Goal: Transaction & Acquisition: Purchase product/service

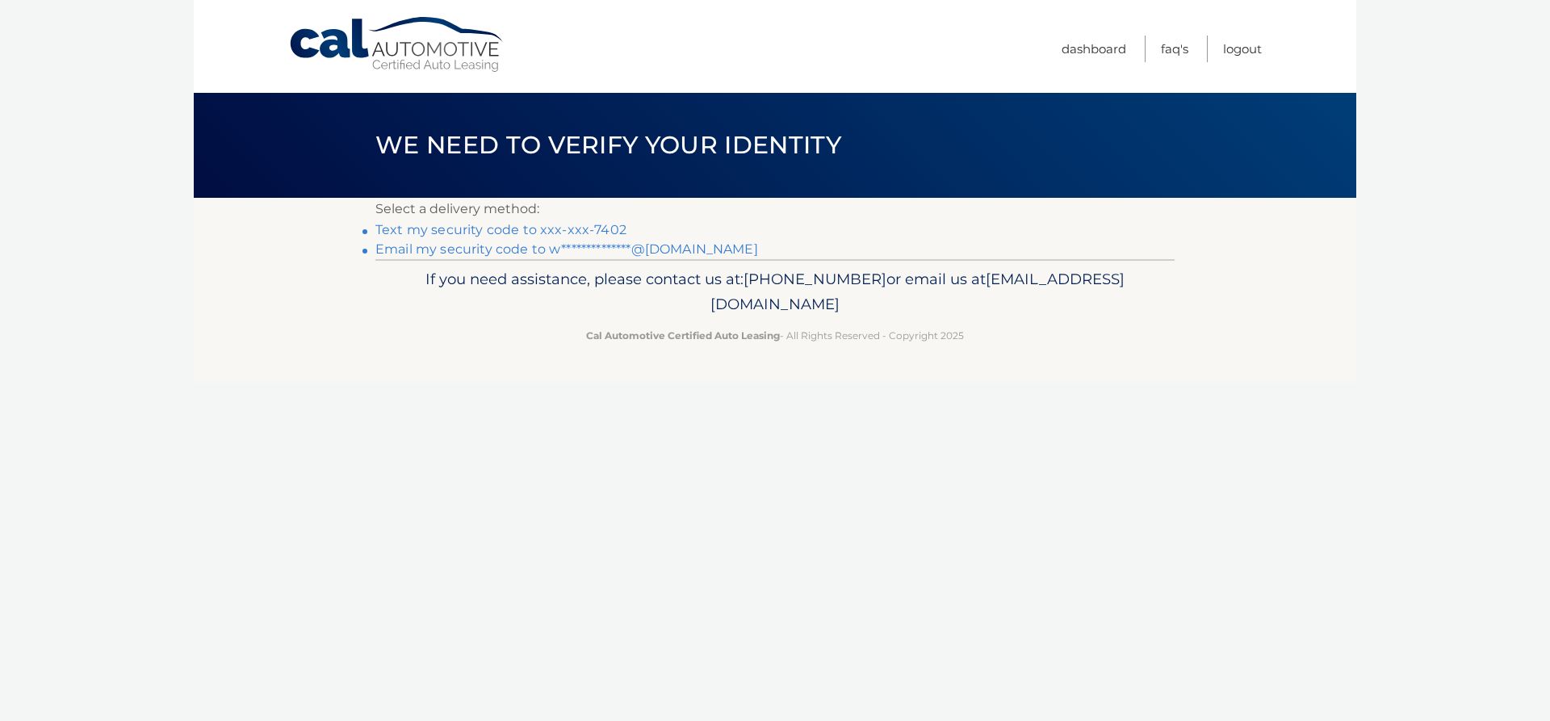
click at [484, 225] on link "Text my security code to xxx-xxx-7402" at bounding box center [500, 229] width 251 height 15
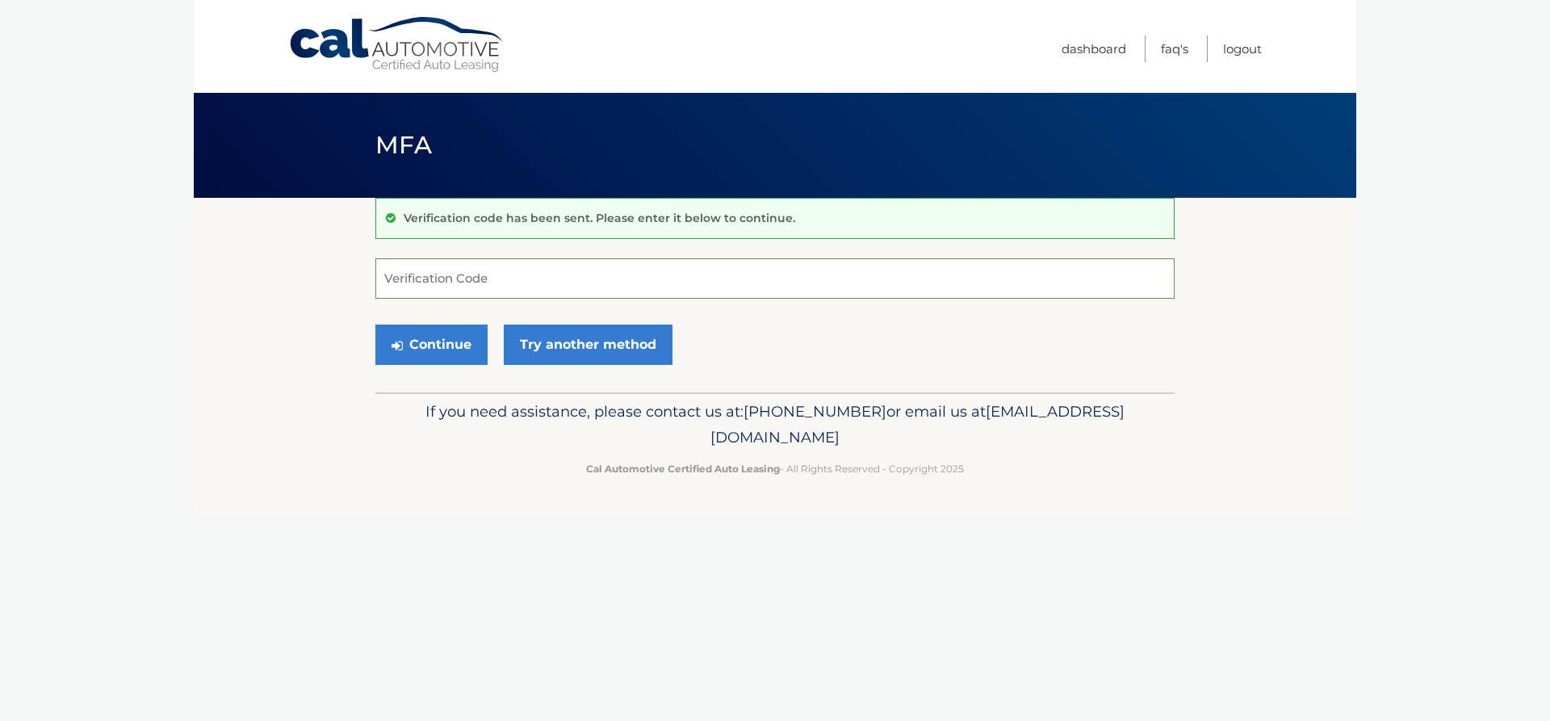
click at [483, 279] on input "Verification Code" at bounding box center [774, 278] width 799 height 40
click at [466, 279] on input "Verification Code" at bounding box center [774, 278] width 799 height 40
type input "611760"
click at [427, 347] on button "Continue" at bounding box center [431, 345] width 112 height 40
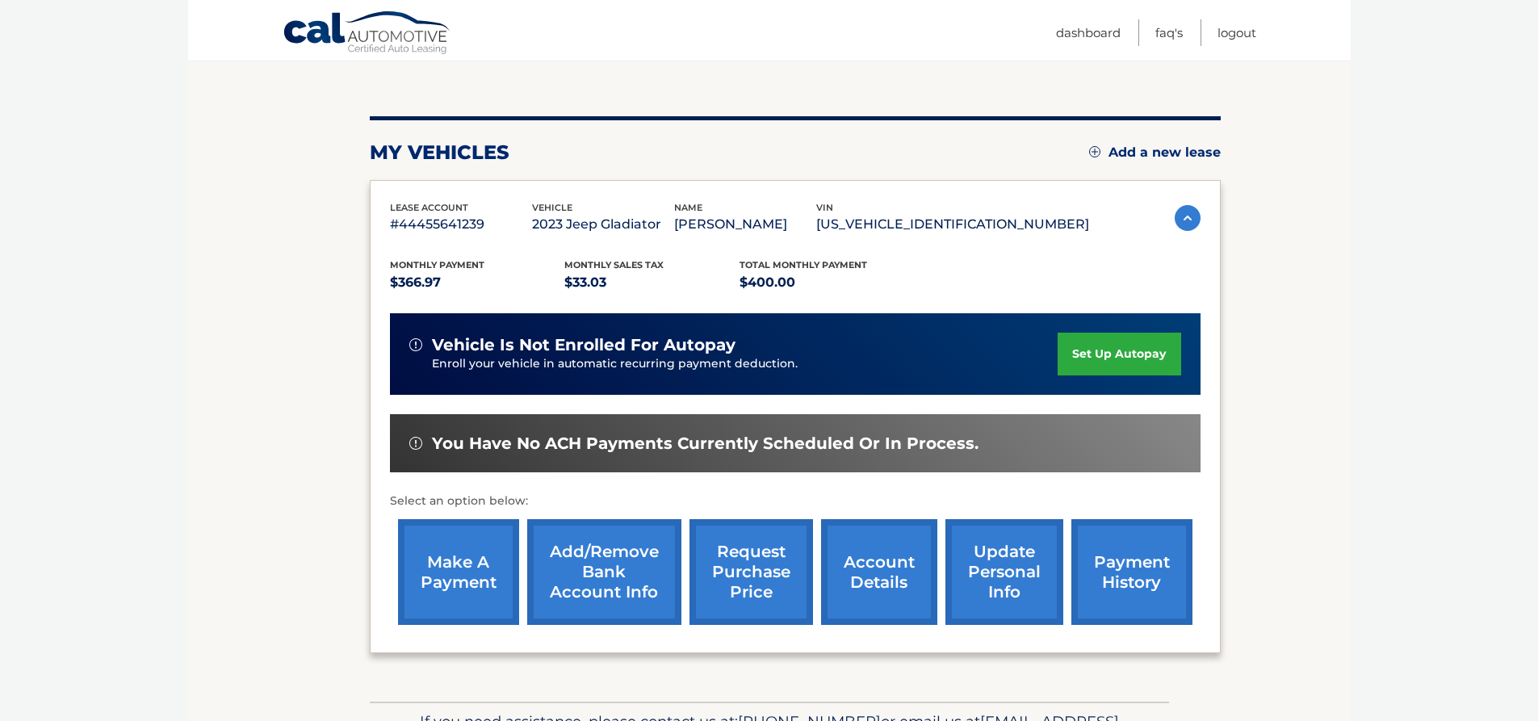
scroll to position [161, 0]
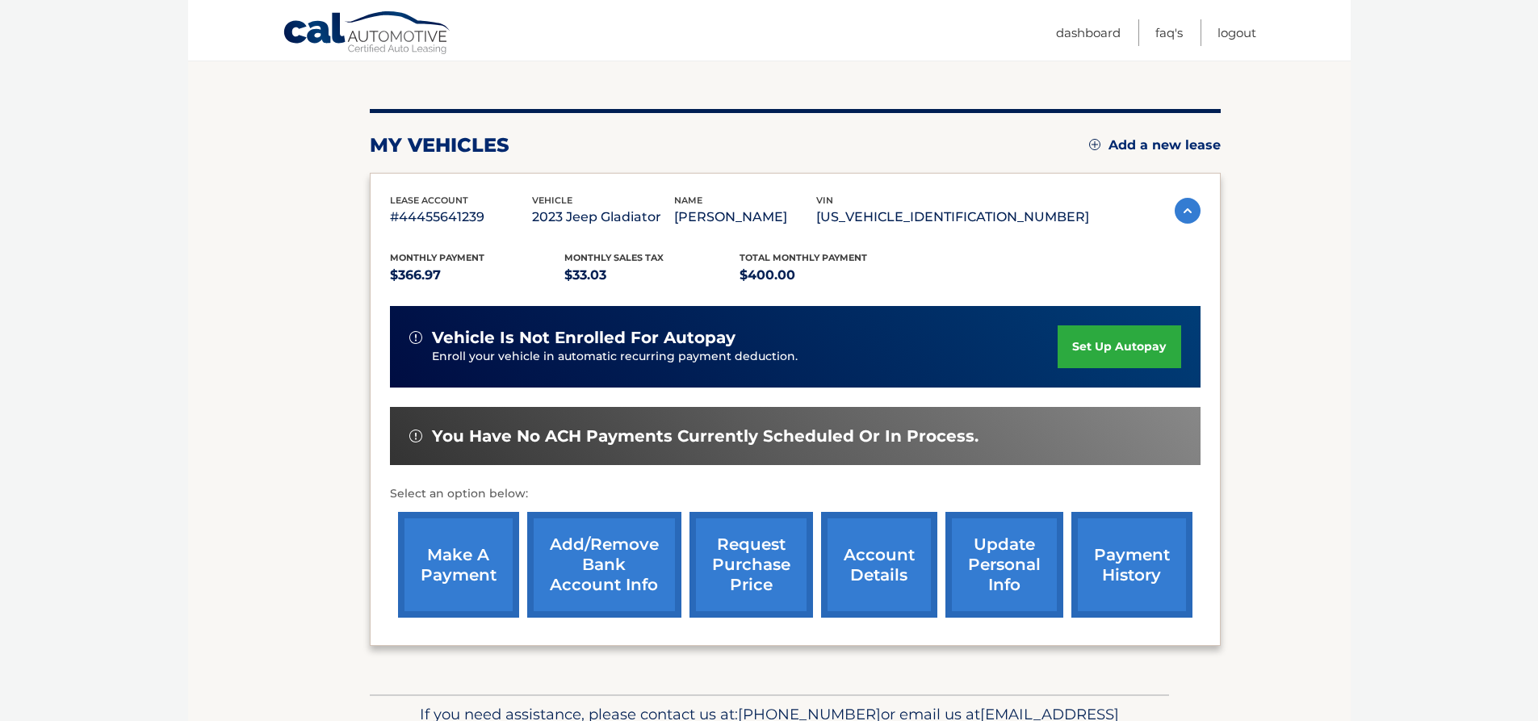
click at [438, 559] on link "make a payment" at bounding box center [458, 565] width 121 height 106
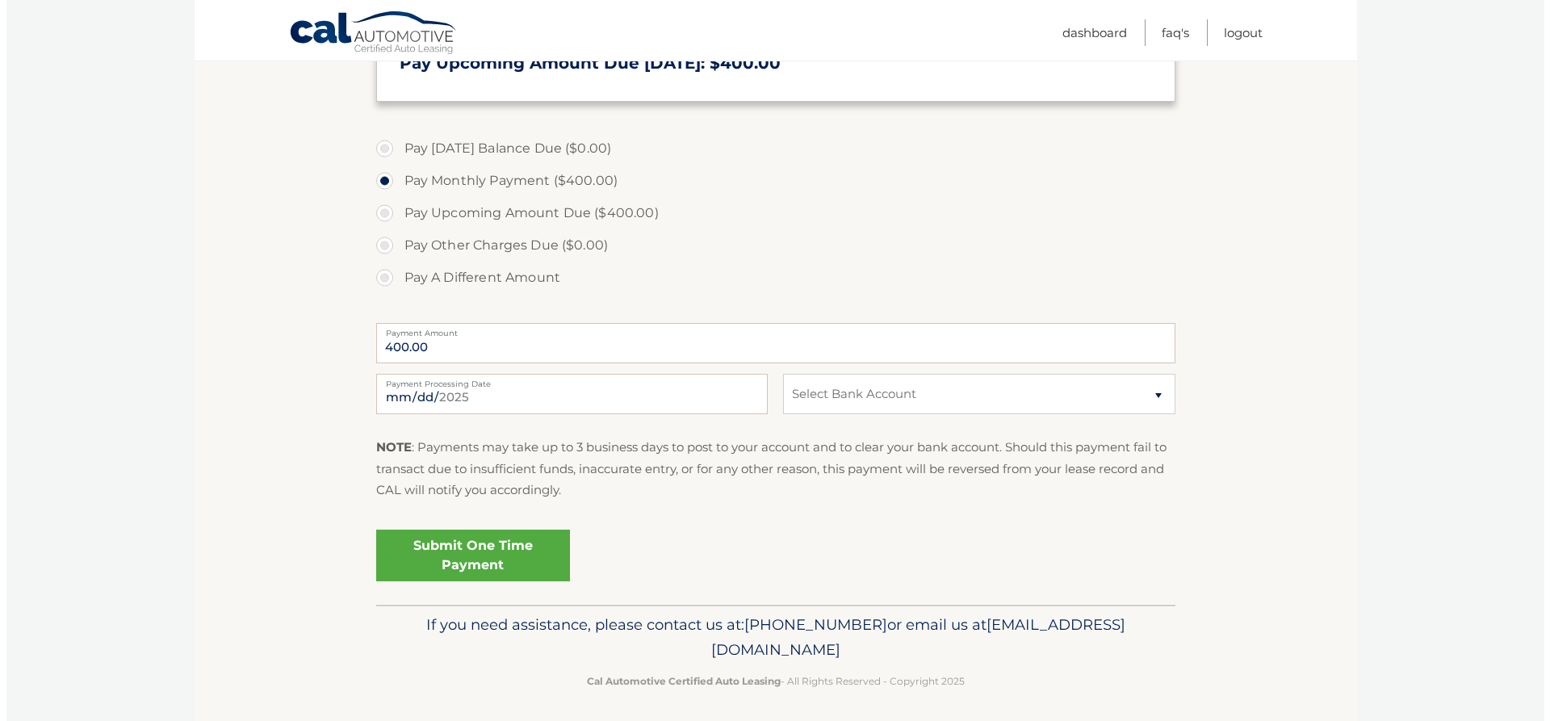
scroll to position [433, 0]
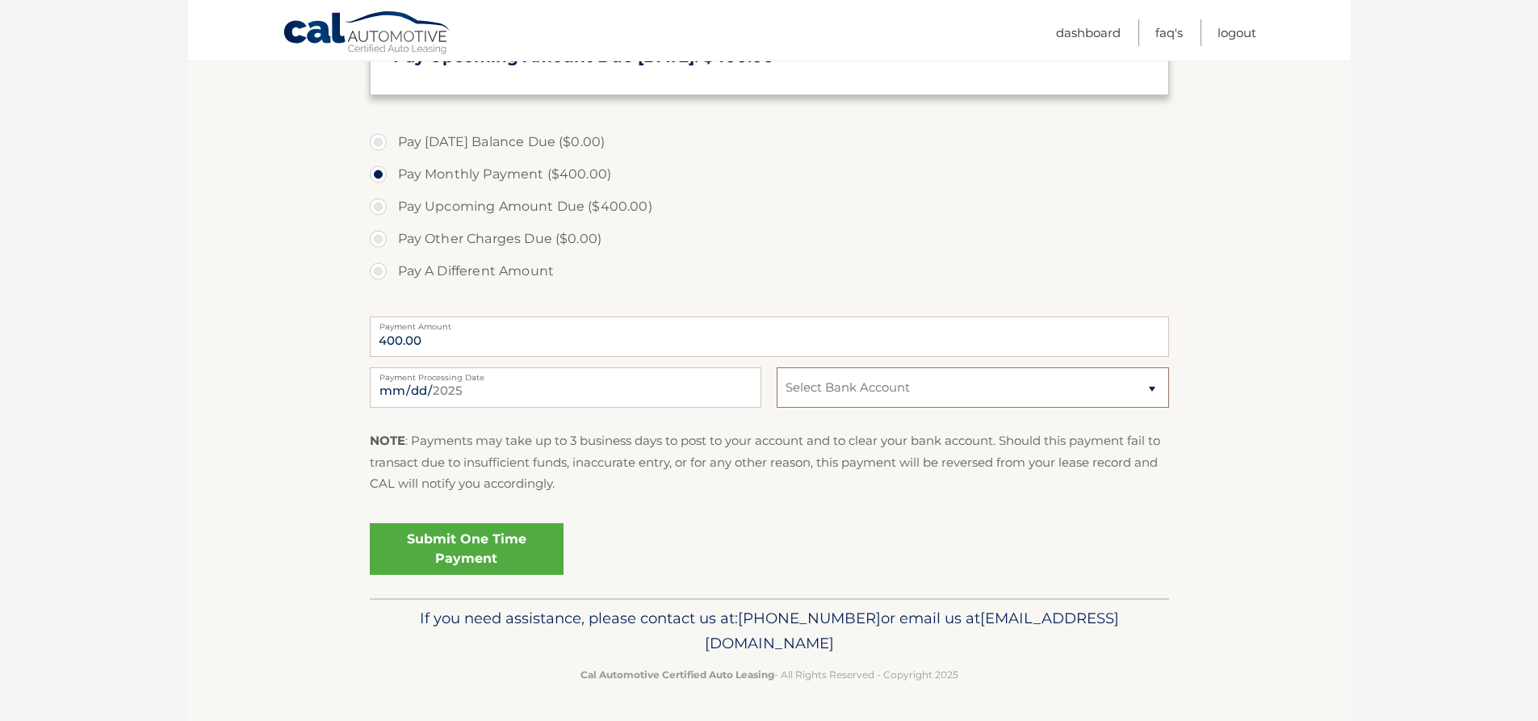
click at [1129, 392] on select "Select Bank Account Checking TD BANK, NA *****9242 Checking TD BANK, NA *****19…" at bounding box center [973, 387] width 392 height 40
select select "Zjk3MDA3ZWYtMzAwNi00YzJmLWE5YWQtZjQ2MWVhYzUwNGUy"
click at [777, 367] on select "Select Bank Account Checking TD BANK, NA *****9242 Checking TD BANK, NA *****19…" at bounding box center [973, 387] width 392 height 40
click at [448, 389] on input "2025-09-18" at bounding box center [566, 387] width 392 height 40
type input "2025-09-30"
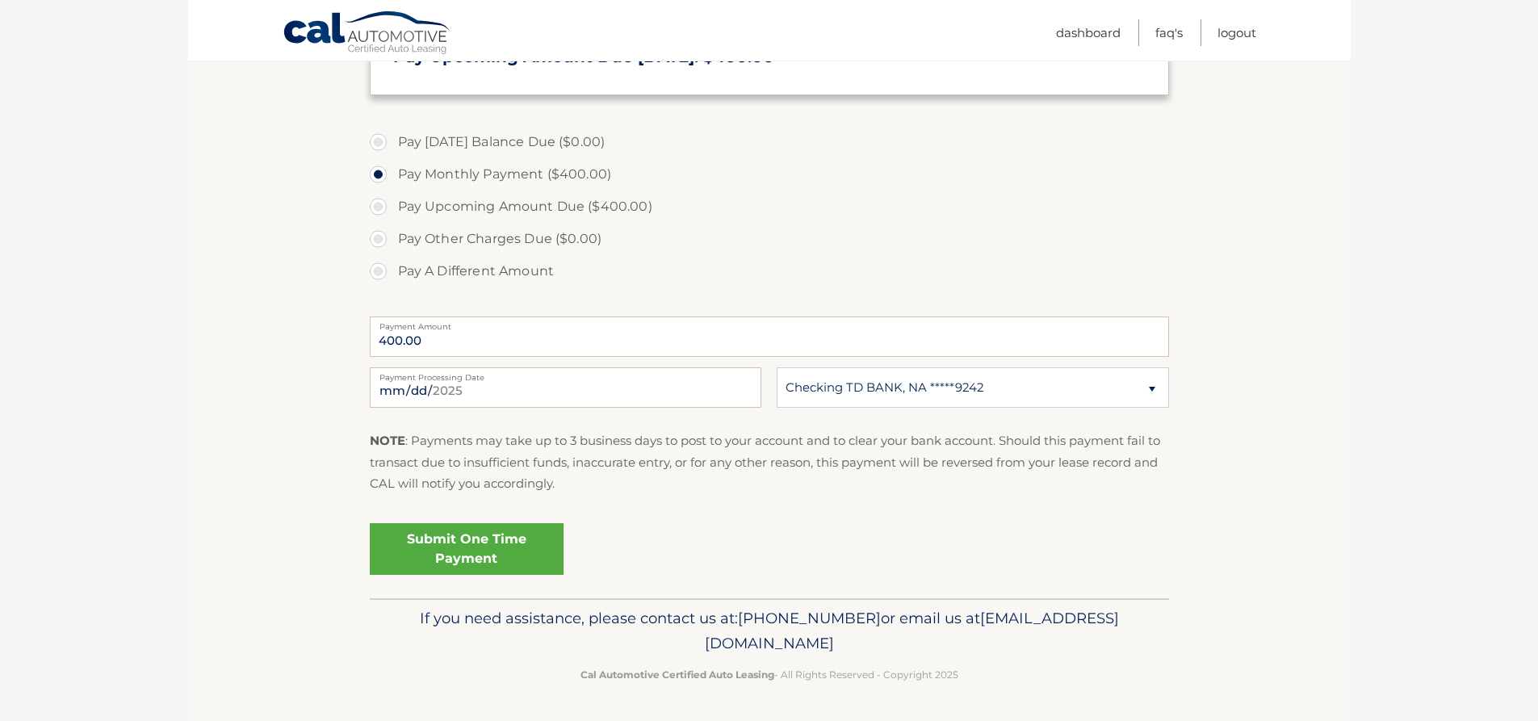
click at [445, 542] on link "Submit One Time Payment" at bounding box center [467, 549] width 194 height 52
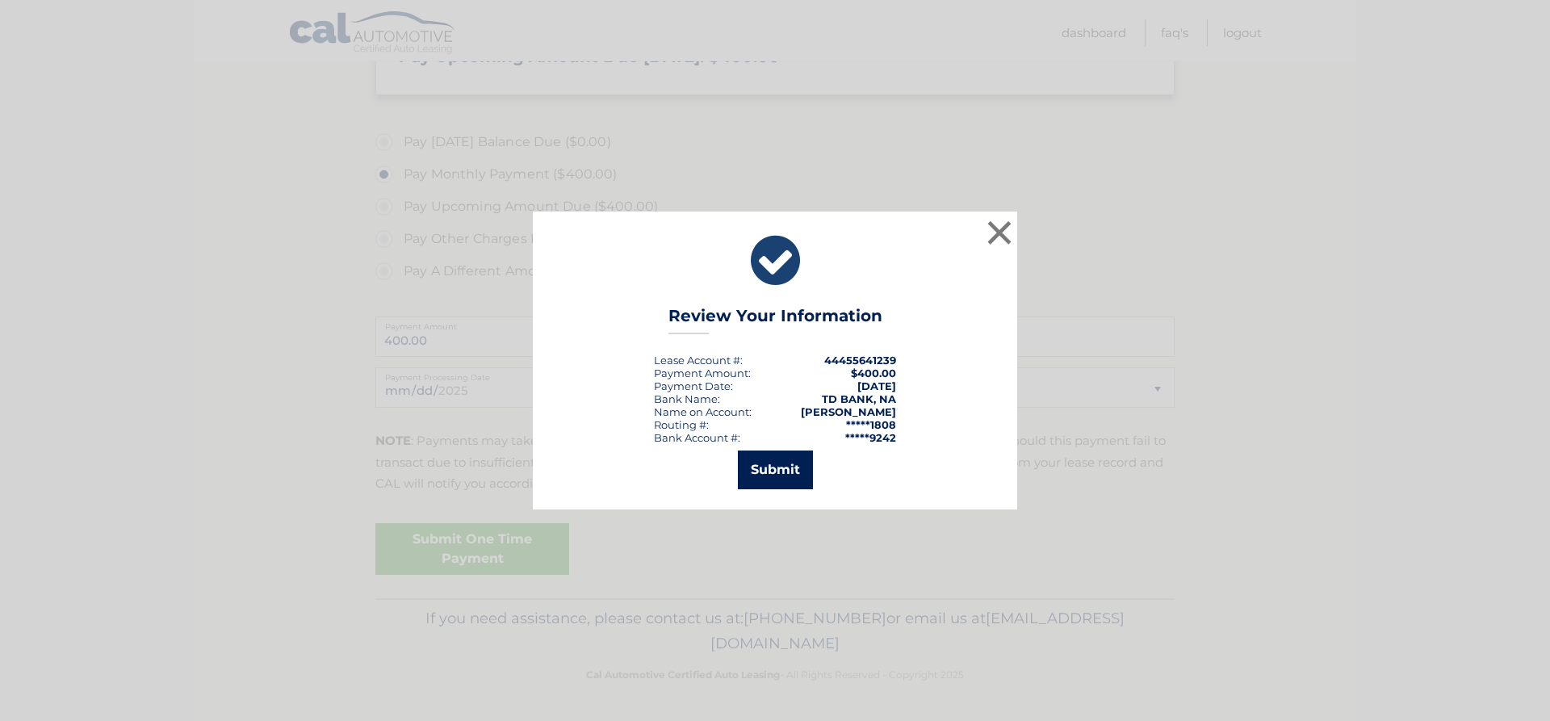
click at [759, 472] on button "Submit" at bounding box center [775, 469] width 75 height 39
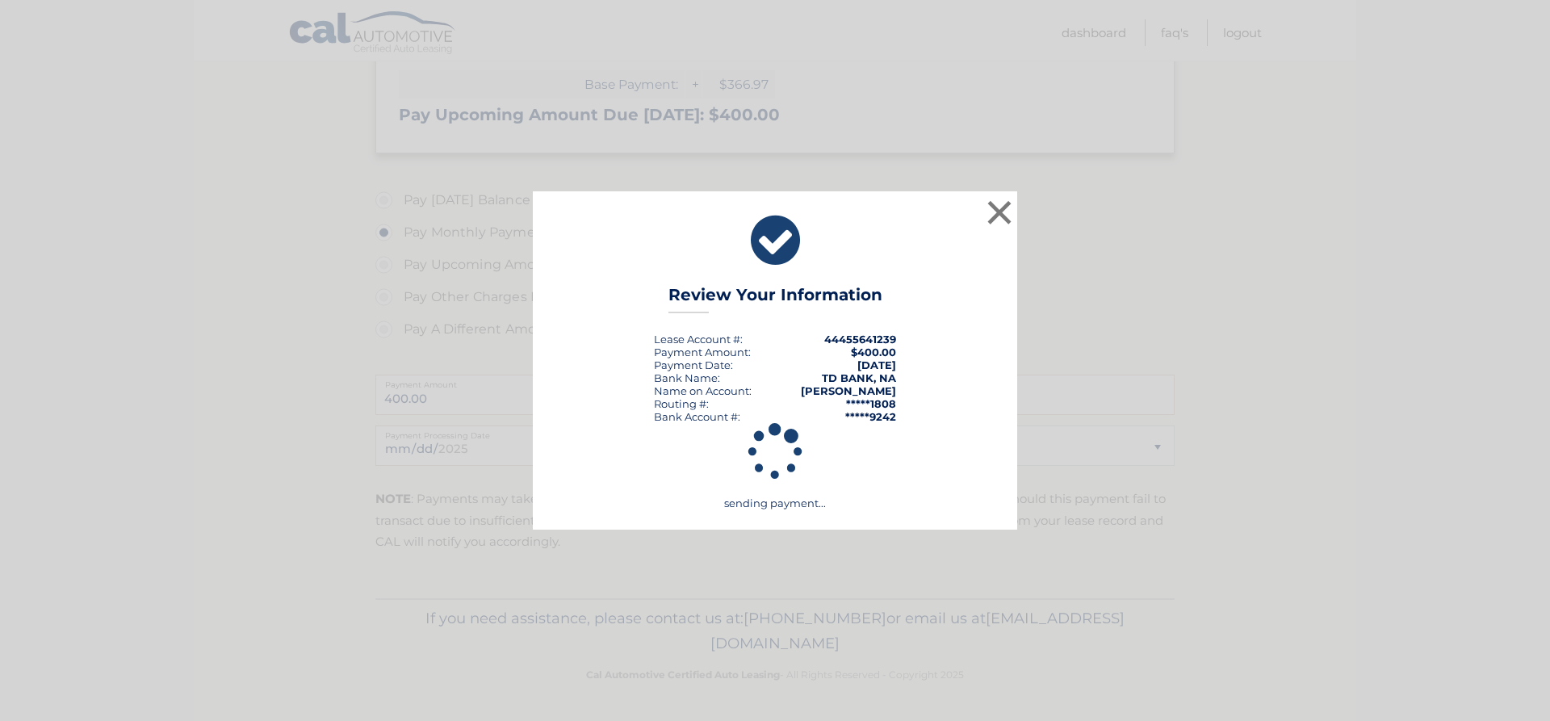
scroll to position [375, 0]
